Goal: Information Seeking & Learning: Compare options

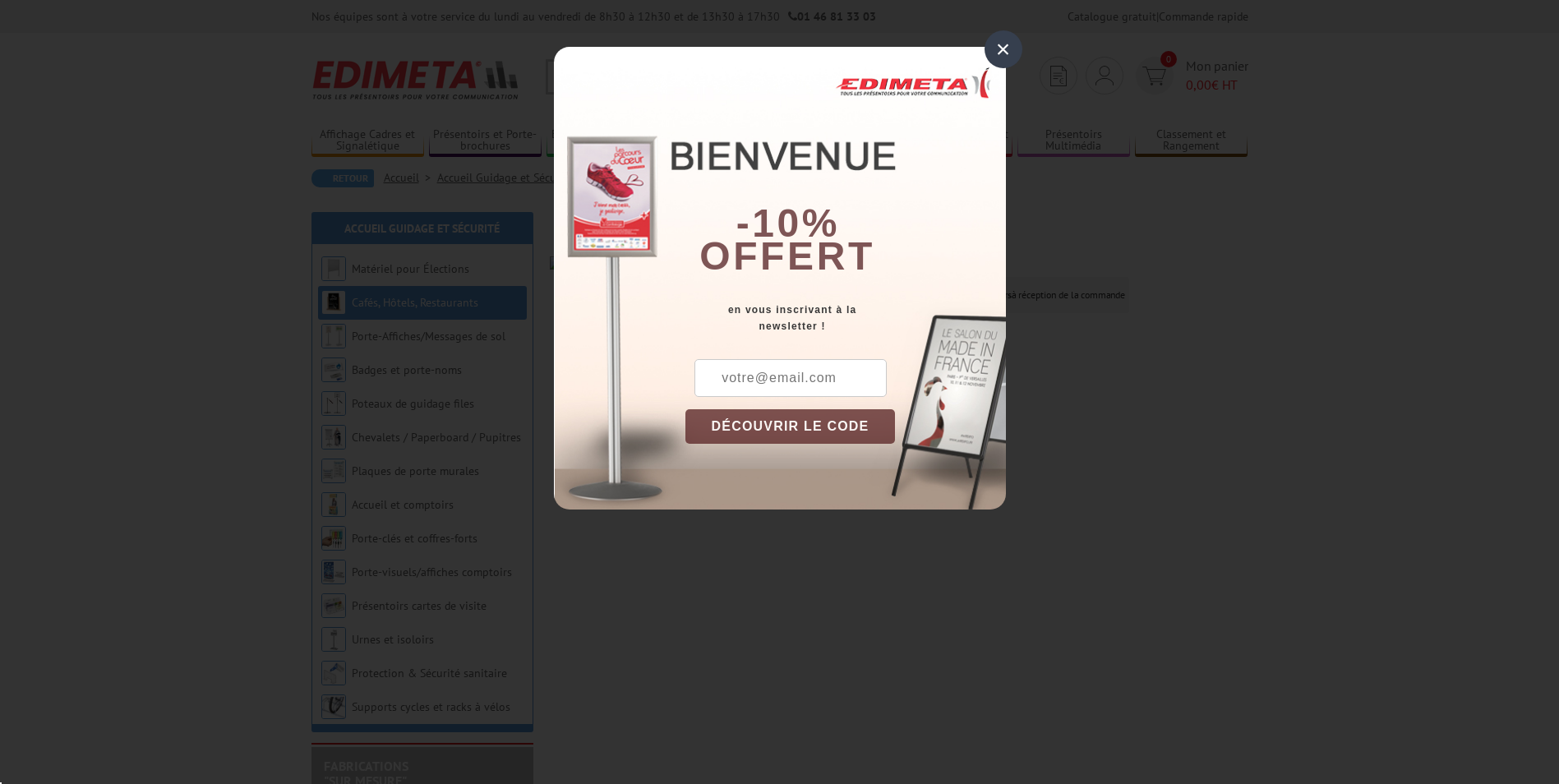
click at [1013, 50] on div "×" at bounding box center [1004, 49] width 38 height 38
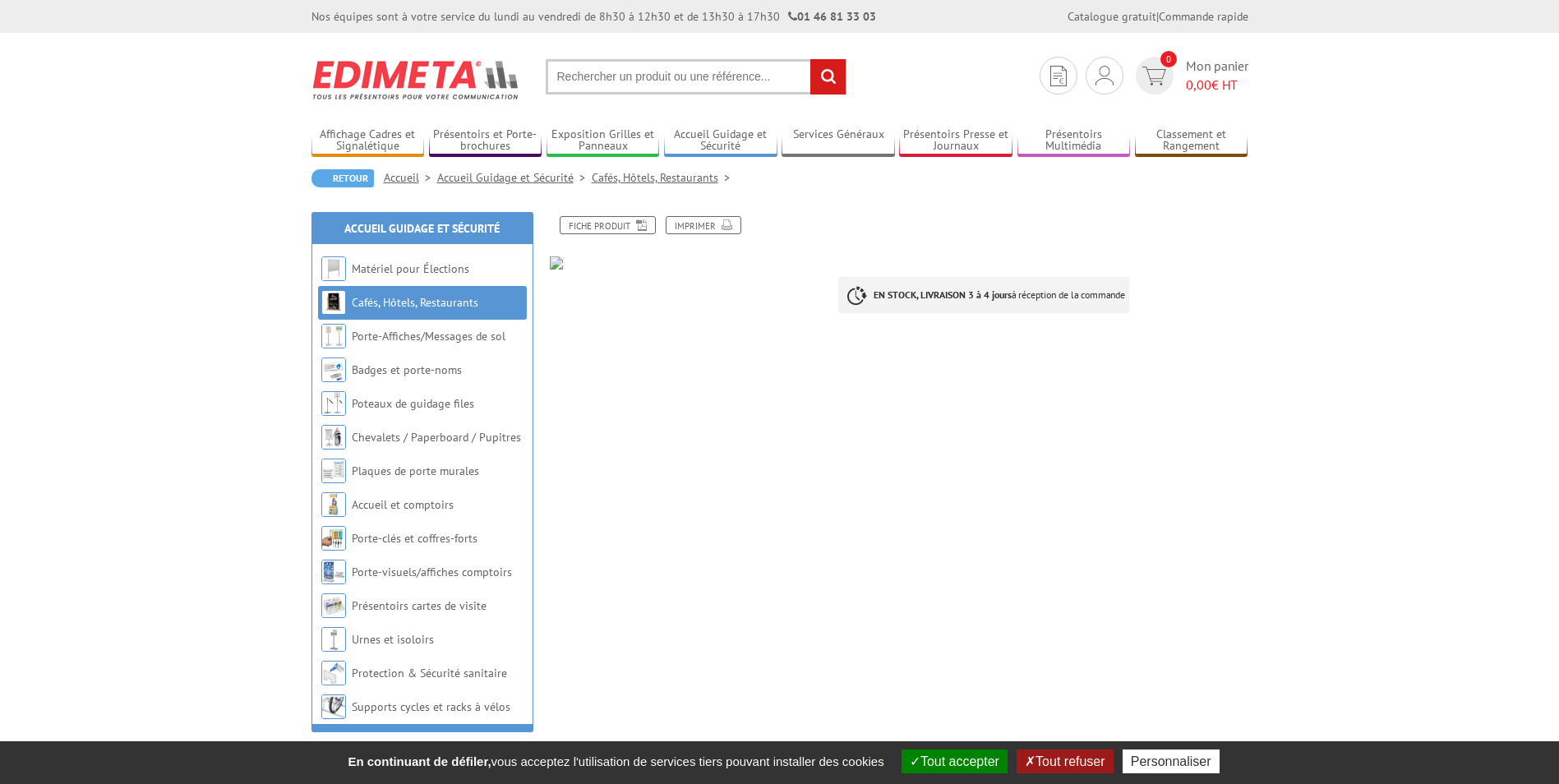
click at [424, 307] on link "Cafés, Hôtels, Restaurants" at bounding box center [415, 302] width 126 height 15
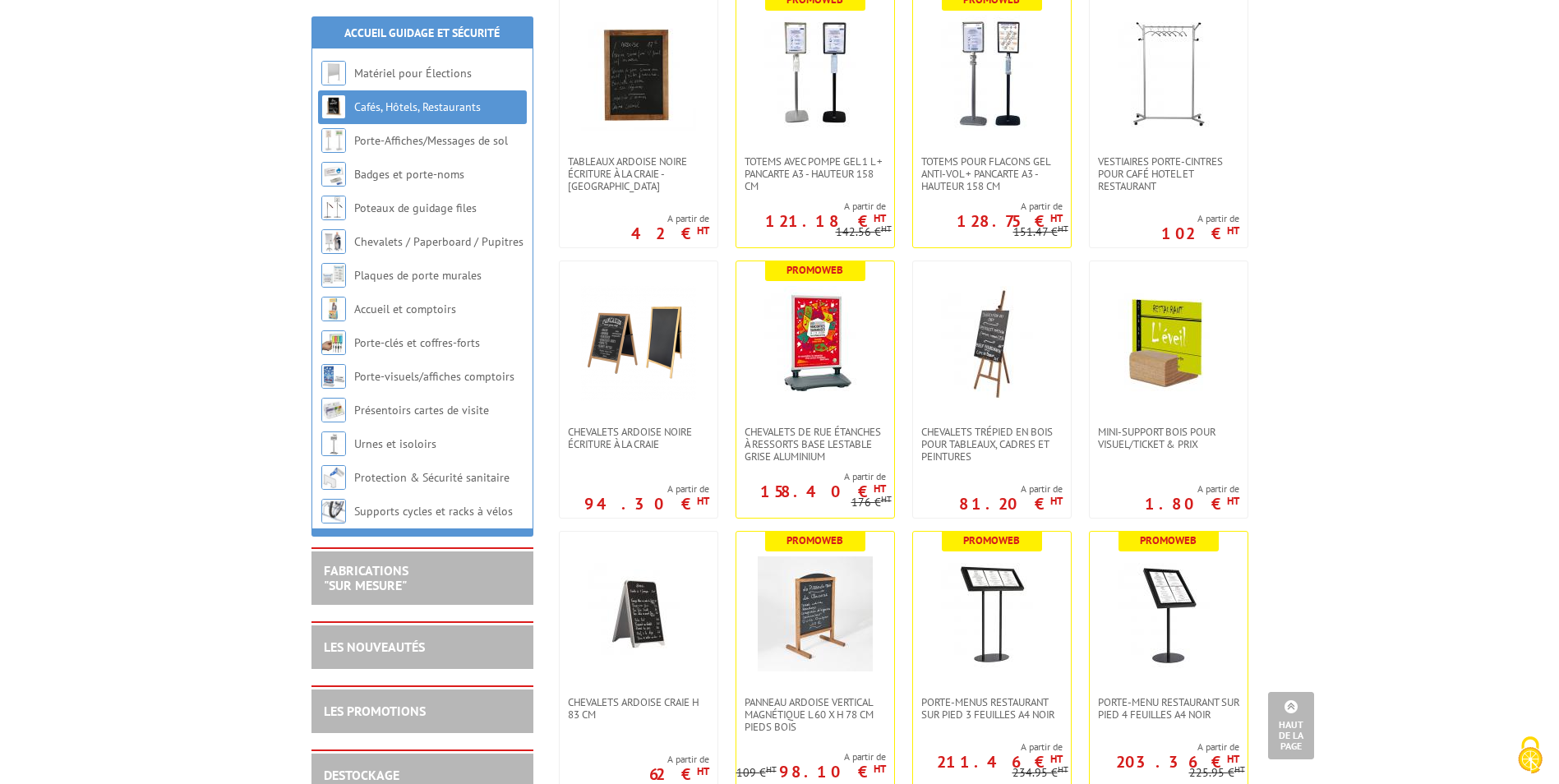
scroll to position [3945, 0]
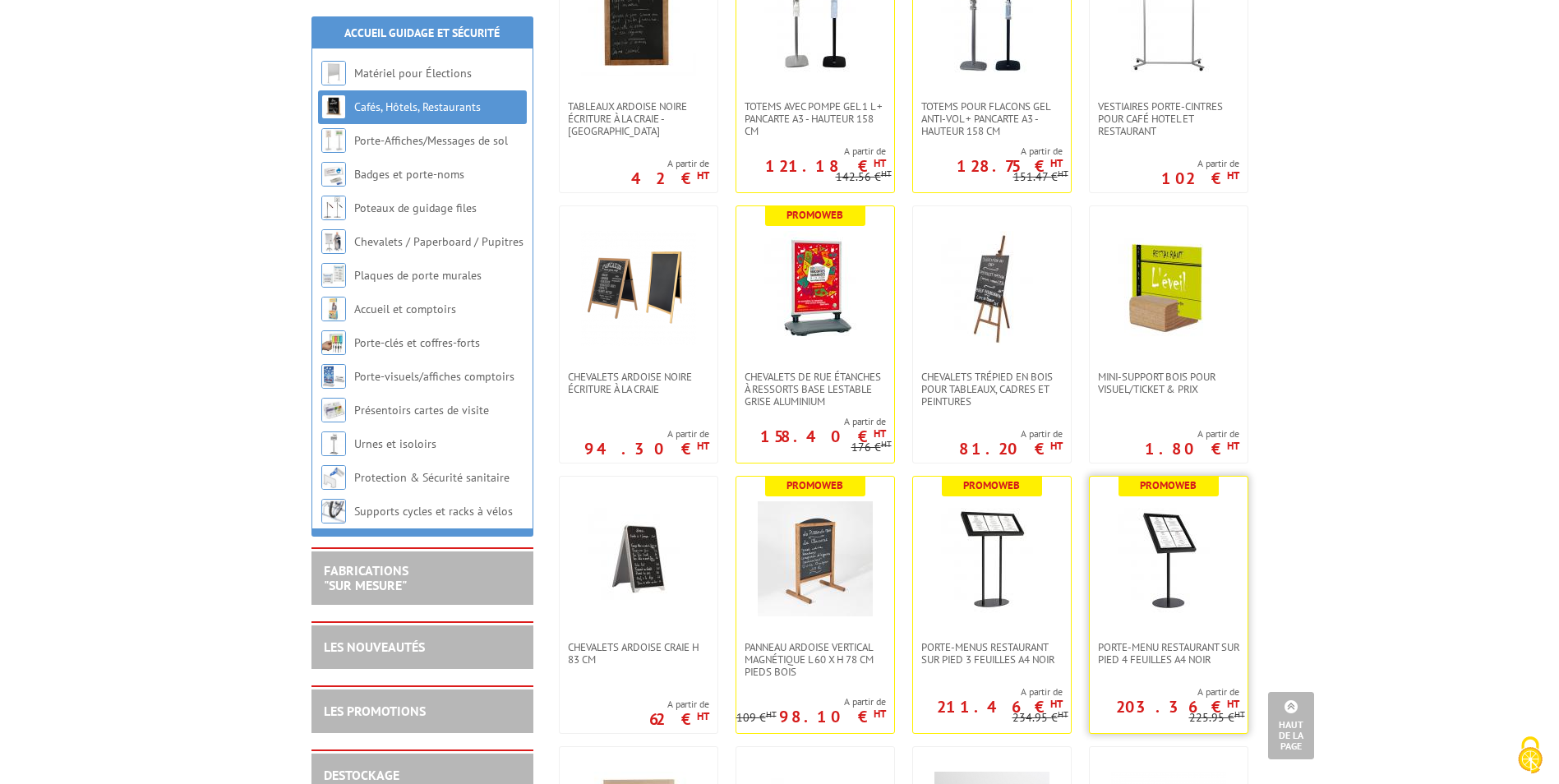
click at [1153, 614] on img at bounding box center [1169, 558] width 116 height 116
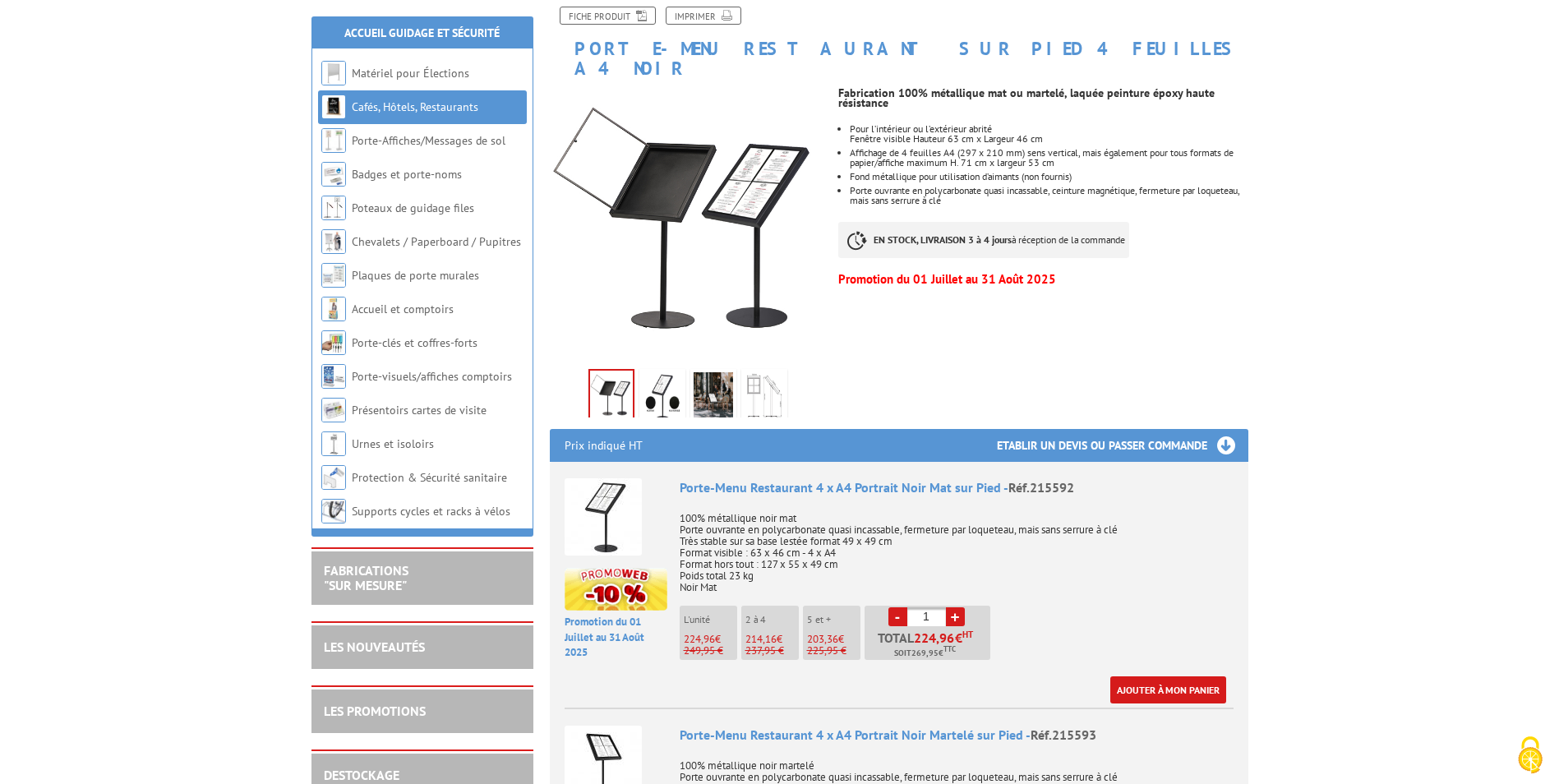
click at [754, 376] on img at bounding box center [764, 397] width 39 height 51
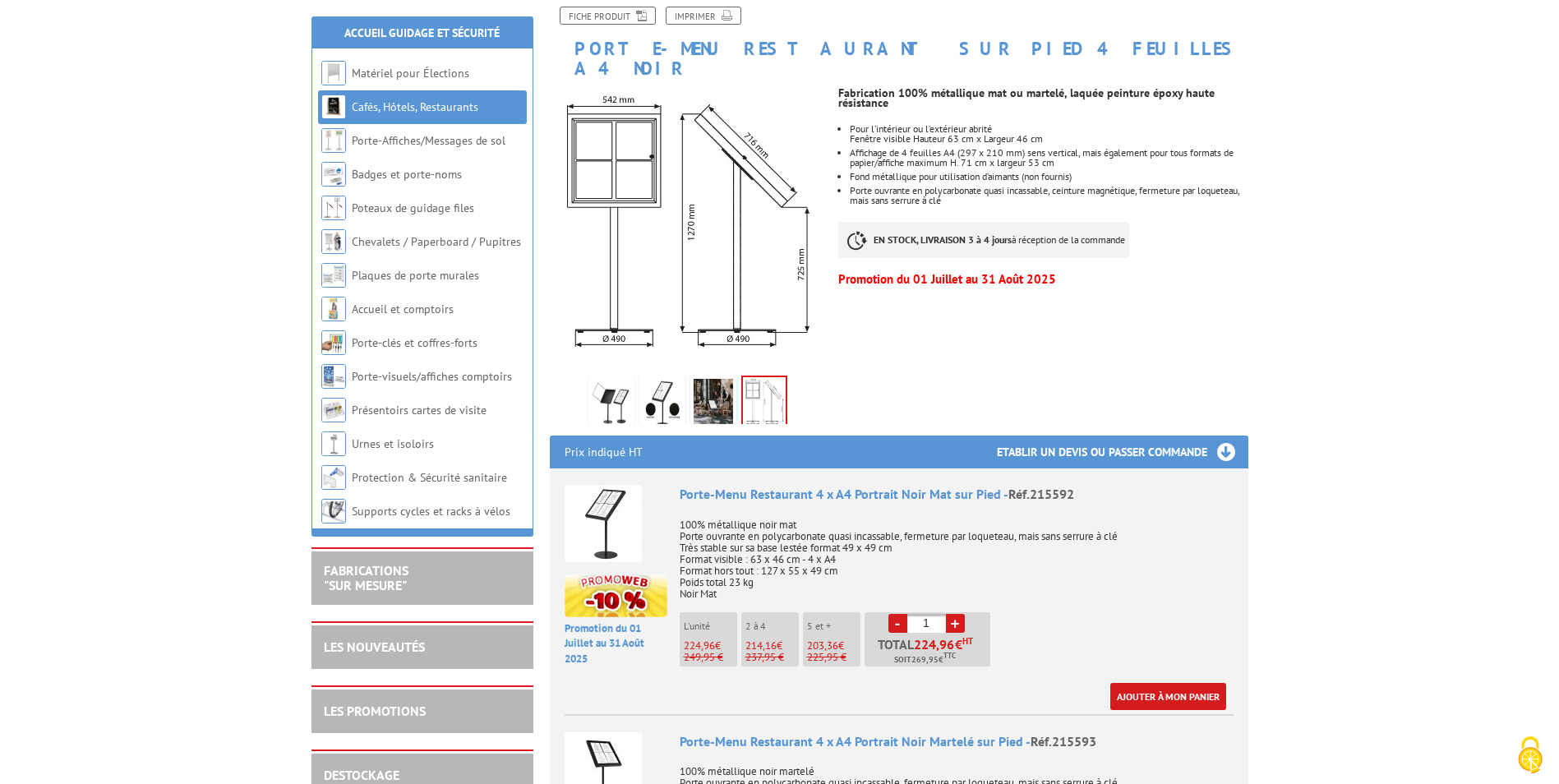
click at [720, 379] on img at bounding box center [713, 405] width 39 height 51
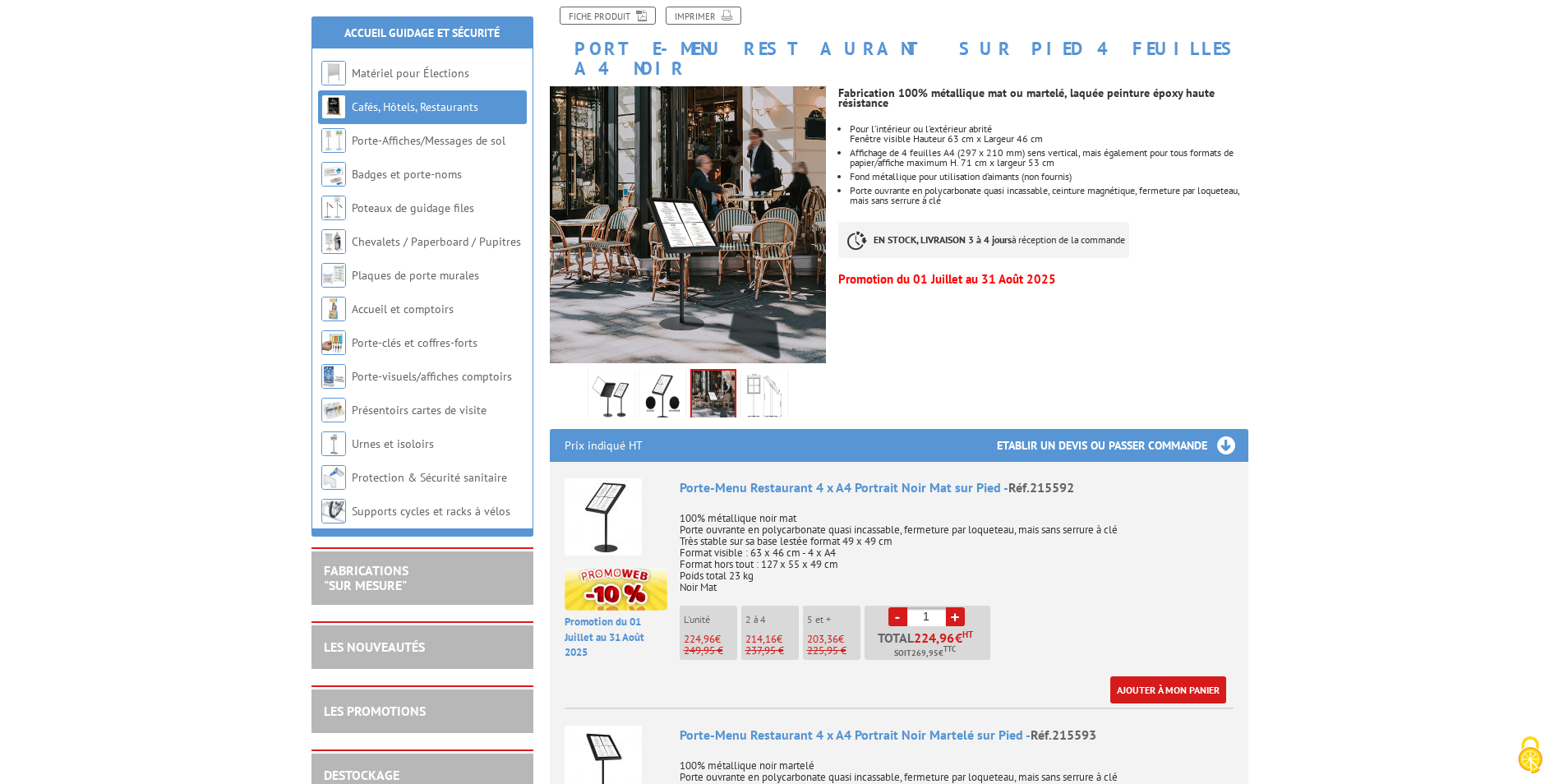
click at [653, 377] on img at bounding box center [662, 397] width 39 height 51
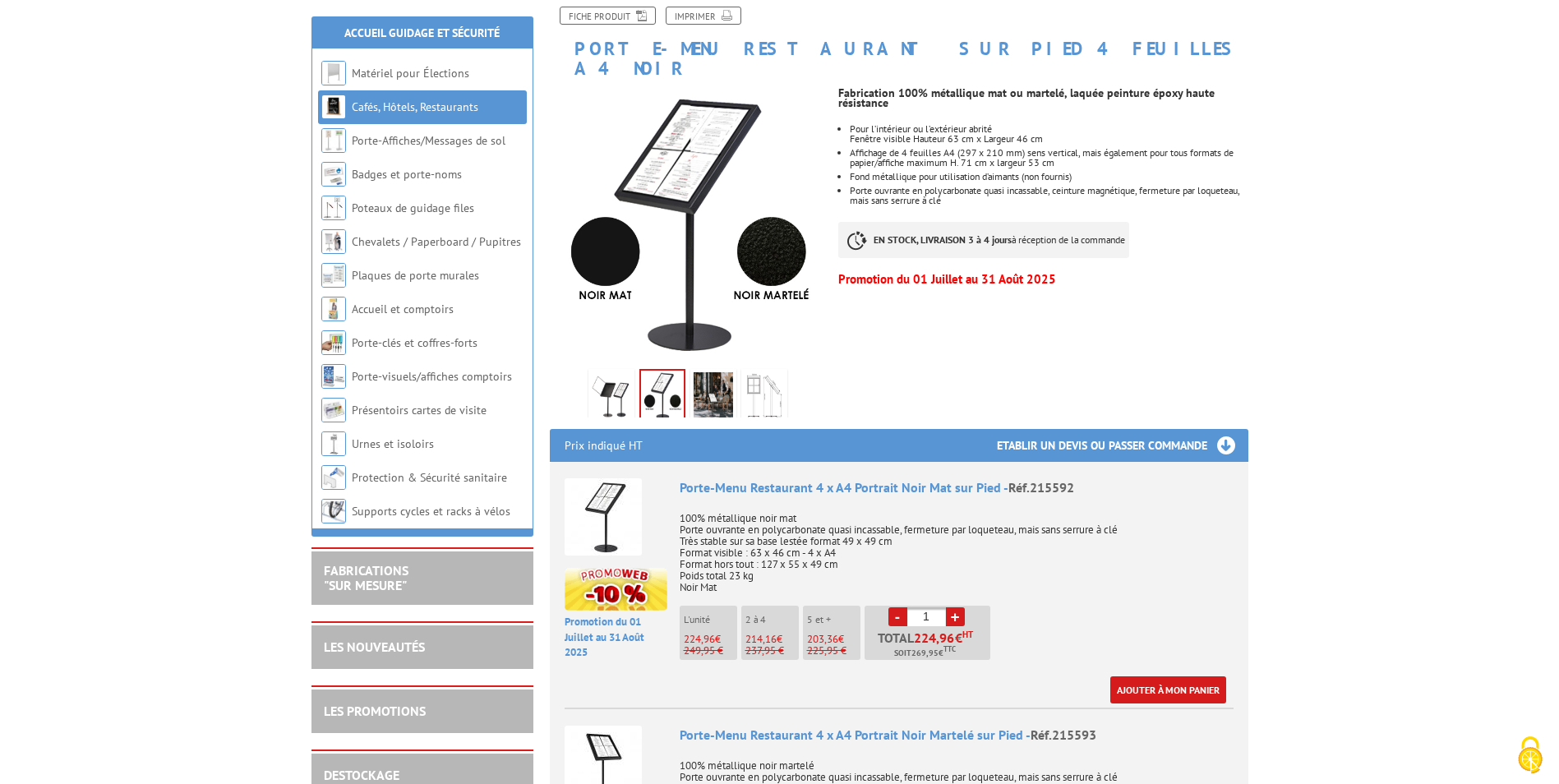
click at [608, 378] on img at bounding box center [611, 397] width 39 height 51
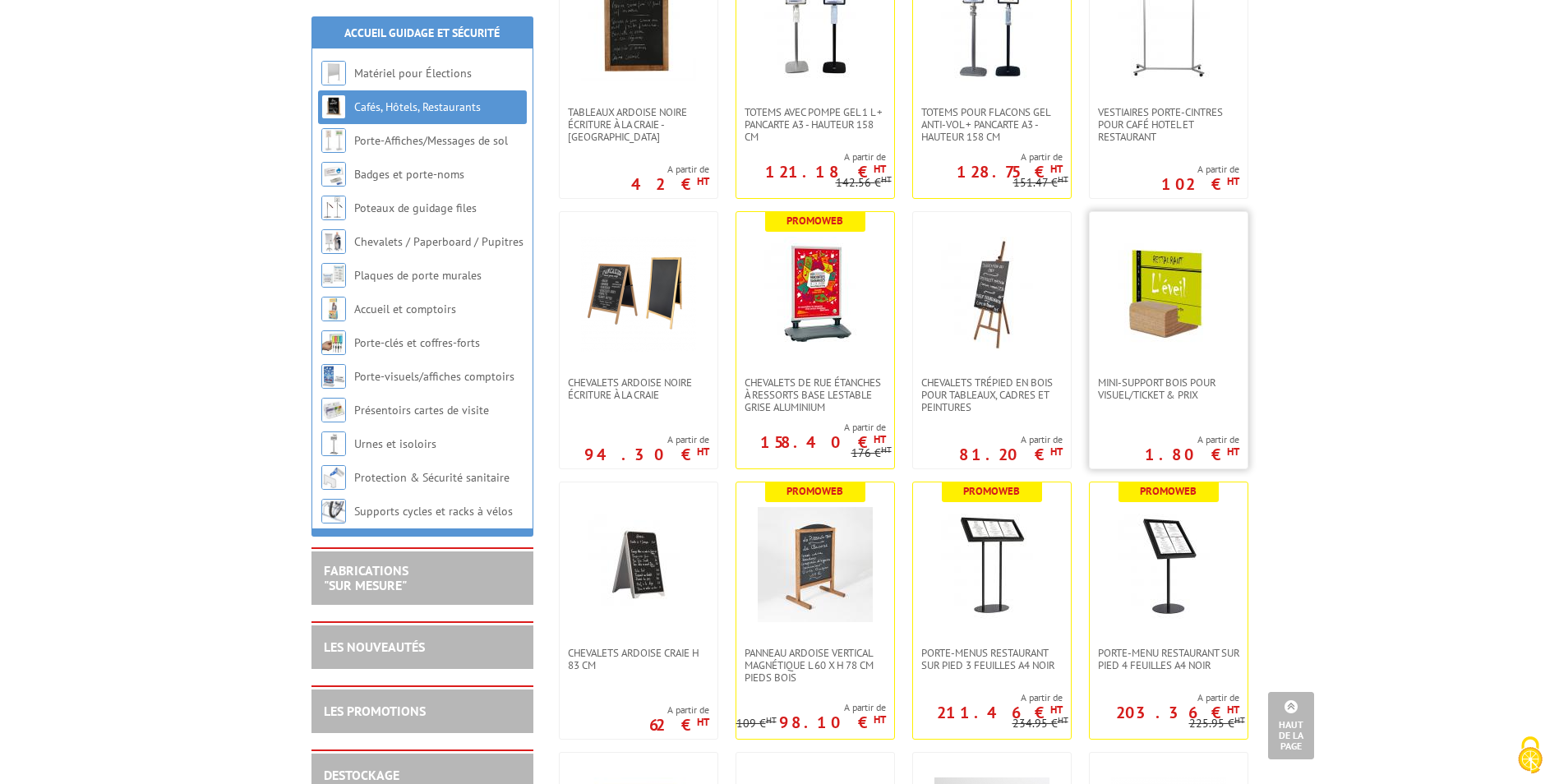
scroll to position [3941, 0]
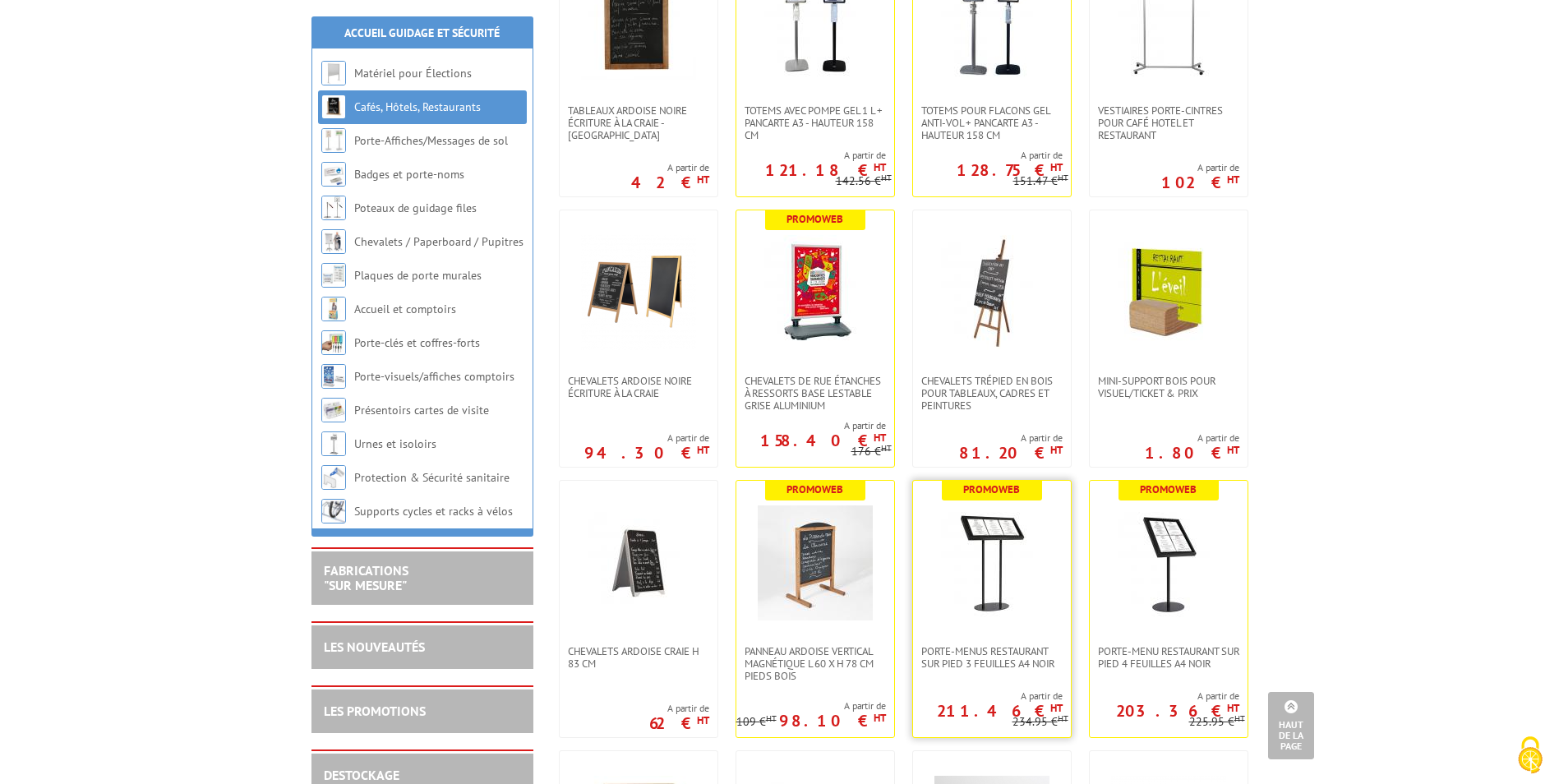
click at [961, 569] on img at bounding box center [991, 563] width 116 height 116
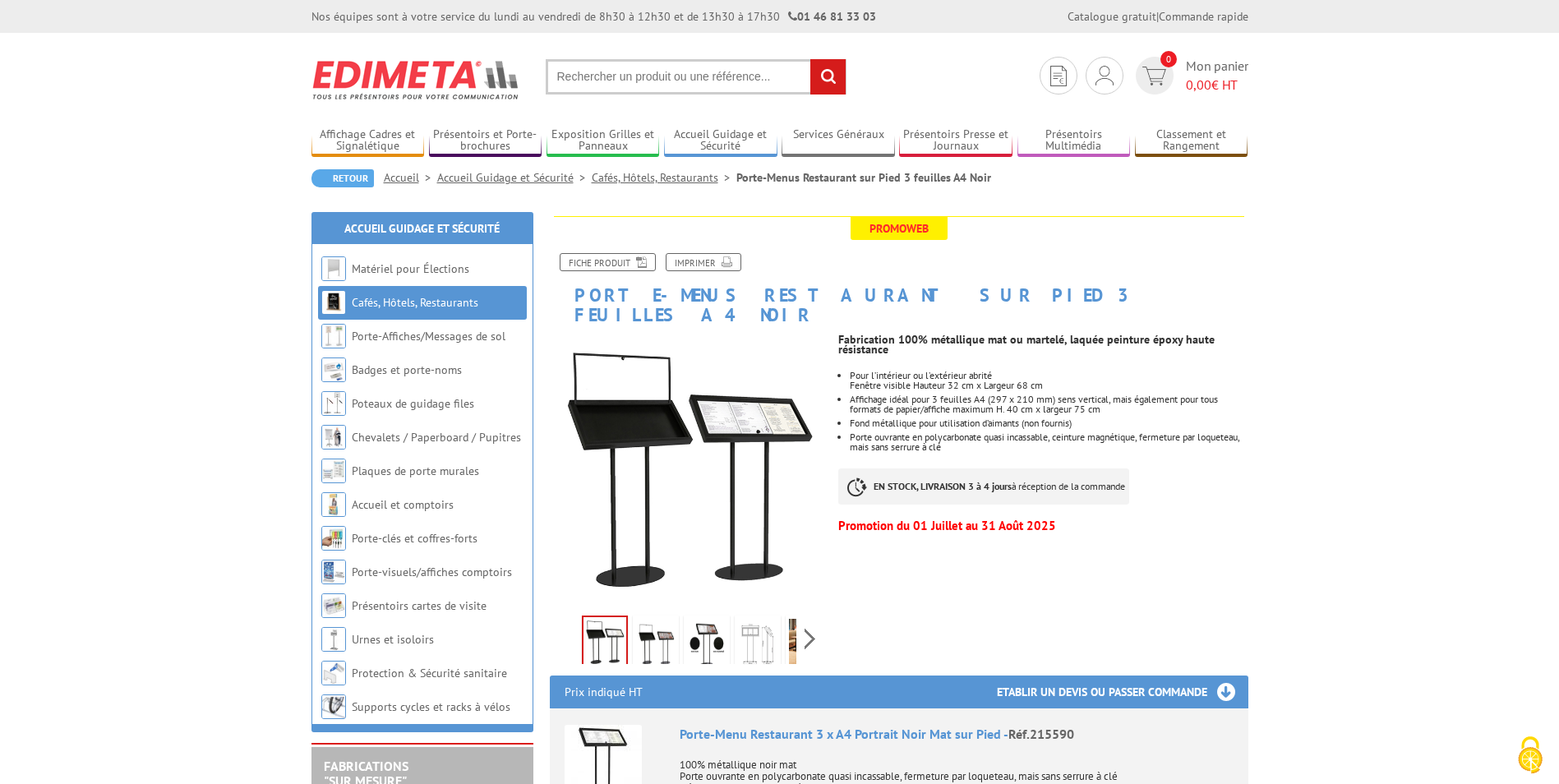
click at [756, 618] on img at bounding box center [757, 644] width 39 height 51
